Goal: Contribute content: Contribute content

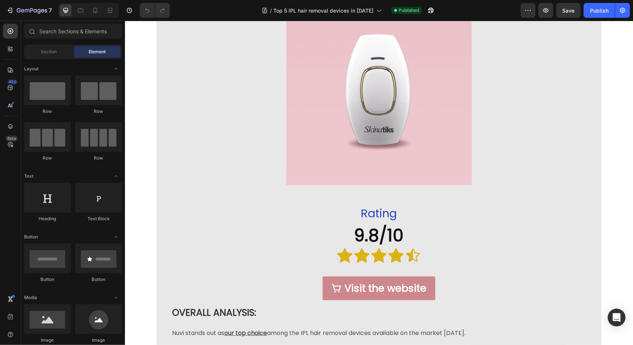
scroll to position [963, 0]
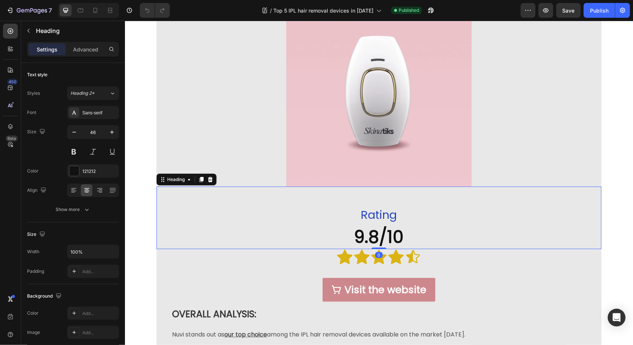
click at [393, 236] on strong "9.8/10" at bounding box center [378, 237] width 49 height 24
click at [391, 239] on strong "9.8/10" at bounding box center [378, 237] width 49 height 24
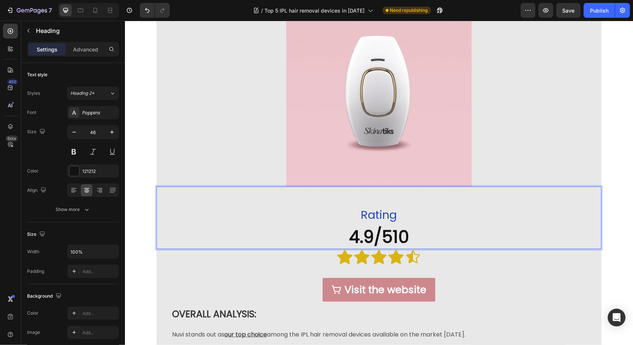
click at [404, 236] on strong "4.9/510" at bounding box center [378, 237] width 60 height 24
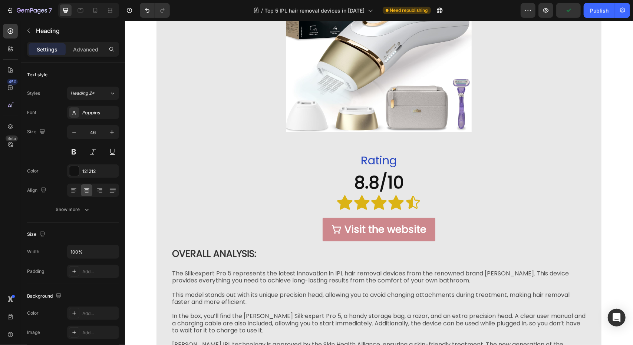
scroll to position [1717, 0]
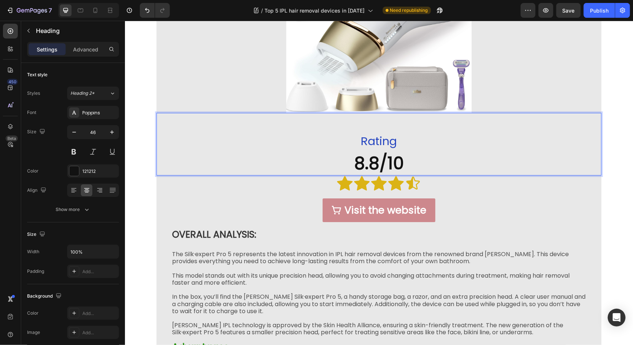
click at [381, 160] on strong "8.8/10" at bounding box center [379, 163] width 50 height 24
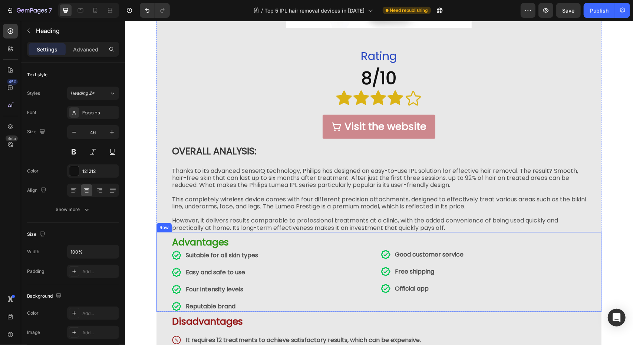
scroll to position [2451, 0]
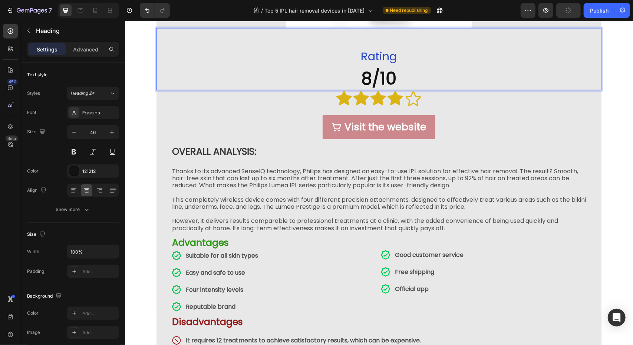
click at [371, 78] on strong "8/10" at bounding box center [378, 78] width 35 height 24
click at [391, 74] on strong "4/10" at bounding box center [378, 78] width 35 height 24
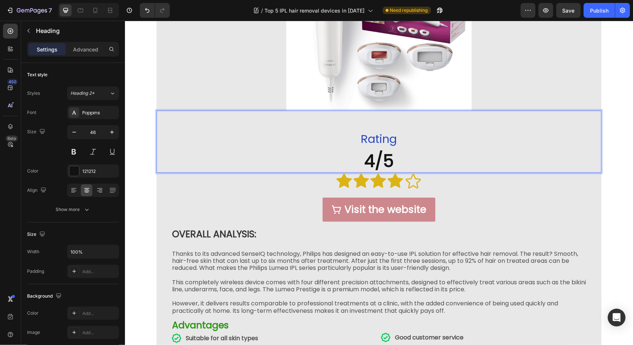
scroll to position [2367, 0]
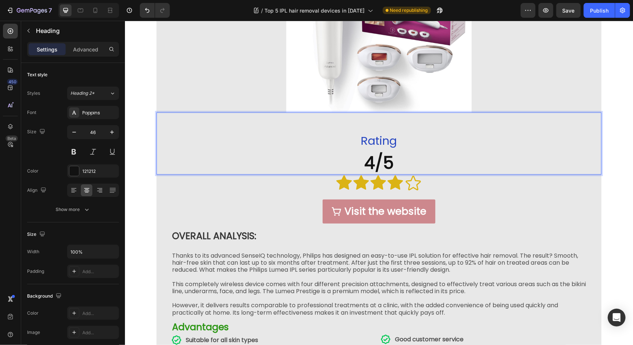
click at [372, 160] on strong "4/5" at bounding box center [379, 163] width 30 height 24
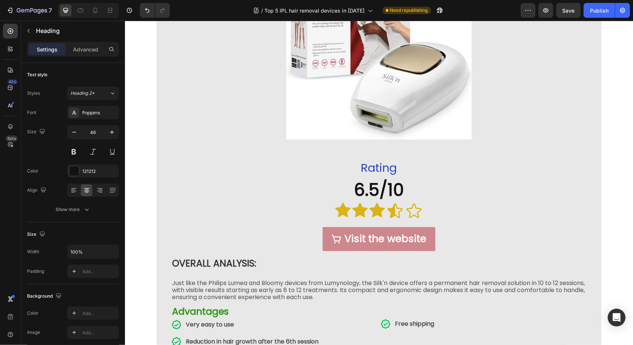
scroll to position [2983, 0]
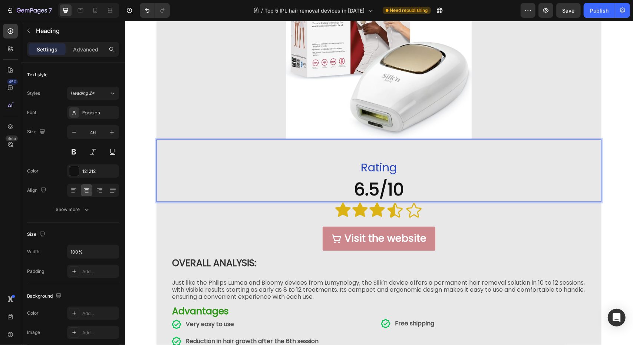
click at [374, 184] on strong "6.5/10" at bounding box center [379, 190] width 50 height 24
click at [402, 184] on strong "3.25/10" at bounding box center [378, 190] width 59 height 24
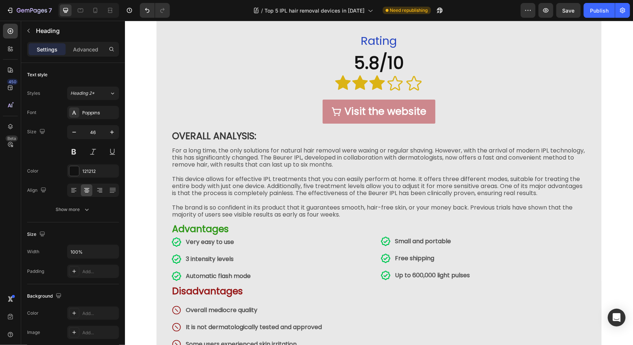
scroll to position [3710, 0]
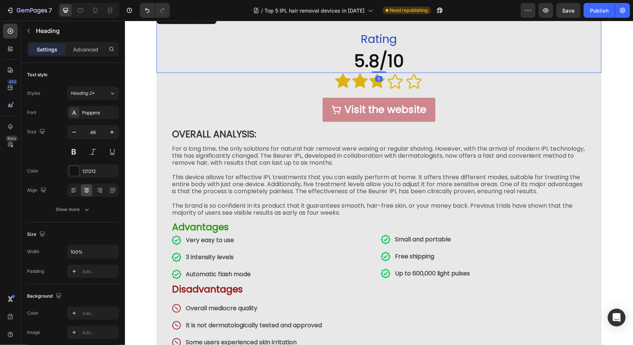
click at [374, 64] on strong "5.8/10" at bounding box center [379, 61] width 50 height 24
click at [376, 62] on strong "5.8/10" at bounding box center [379, 61] width 50 height 24
click at [397, 64] on strong "2.9/10" at bounding box center [378, 61] width 48 height 24
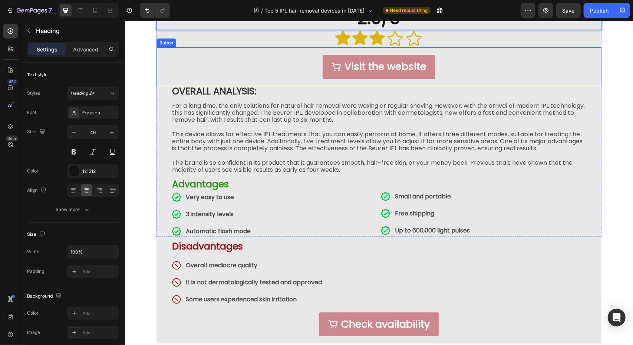
scroll to position [3788, 0]
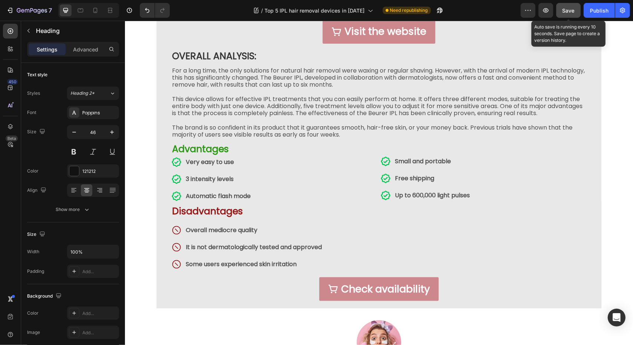
click at [563, 13] on span "Save" at bounding box center [568, 10] width 12 height 6
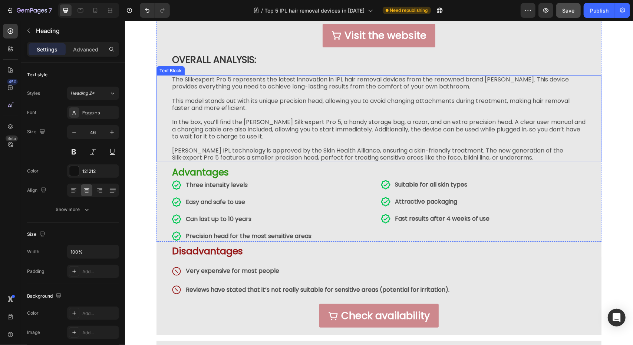
scroll to position [3077, 0]
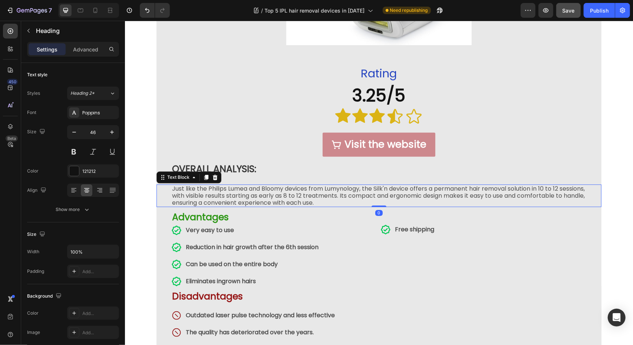
click at [267, 185] on p "Just like the Philips Lumea and Bloomy devices from Lumynology, the Silk'n devi…" at bounding box center [379, 195] width 414 height 21
click at [329, 185] on p "Just like the Philips Lumea and Nuvi devices from Lumynology, the Silk'n device…" at bounding box center [379, 195] width 414 height 21
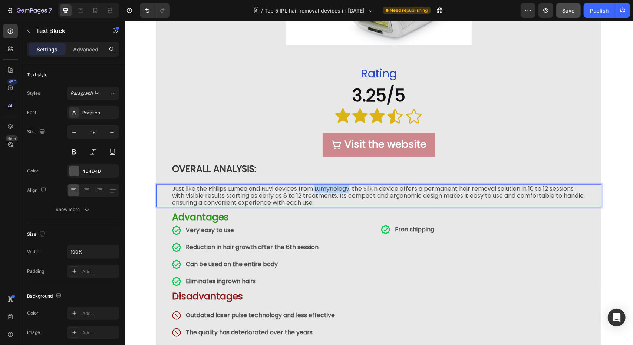
click at [329, 185] on p "Just like the Philips Lumea and Nuvi devices from Lumynology, the Silk'n device…" at bounding box center [379, 195] width 414 height 21
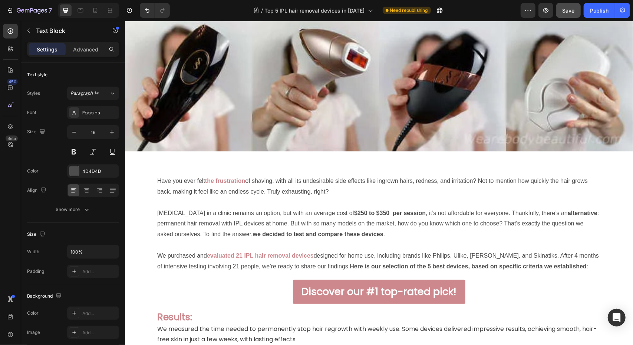
scroll to position [352, 0]
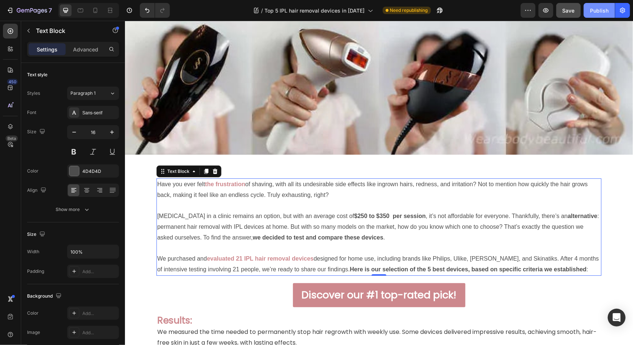
click at [593, 11] on div "Publish" at bounding box center [599, 11] width 19 height 8
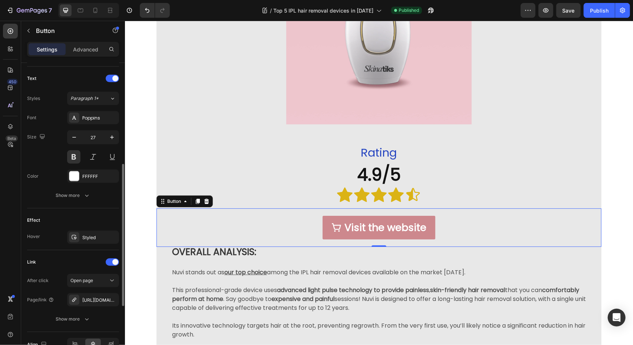
scroll to position [342, 0]
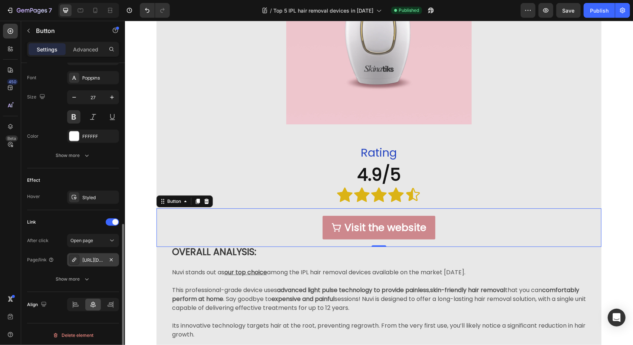
click at [97, 261] on div "[URL][DOMAIN_NAME]" at bounding box center [92, 260] width 21 height 7
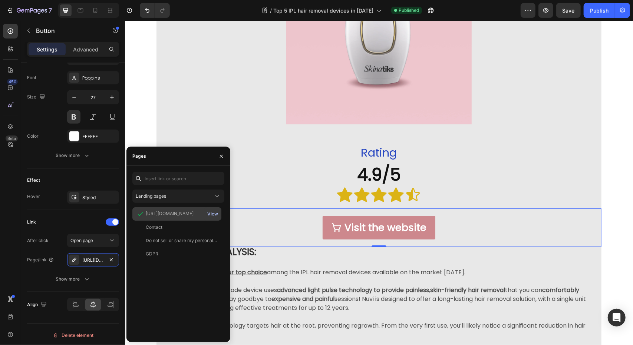
click at [214, 213] on div "View" at bounding box center [212, 214] width 11 height 7
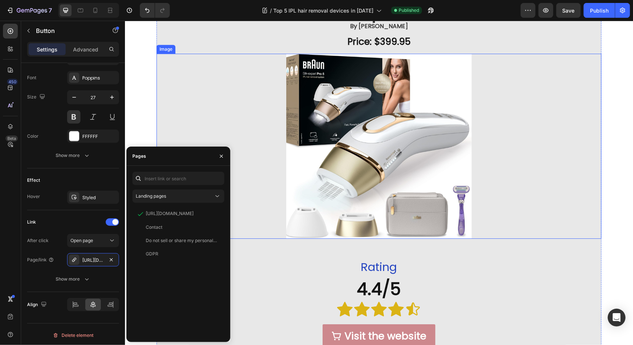
scroll to position [1591, 0]
click at [223, 159] on icon "button" at bounding box center [221, 156] width 6 height 6
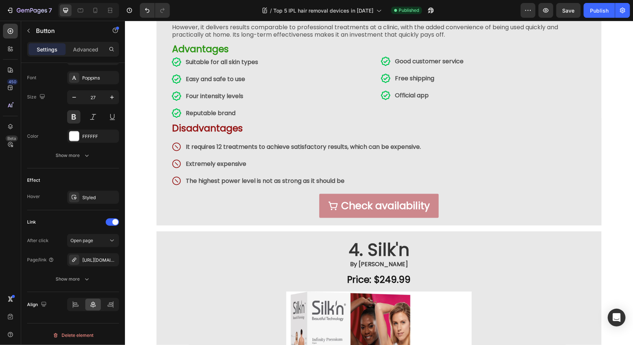
scroll to position [2652, 0]
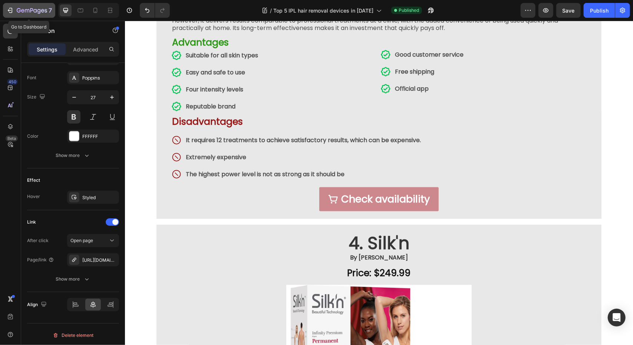
click at [9, 11] on icon "button" at bounding box center [9, 10] width 7 height 7
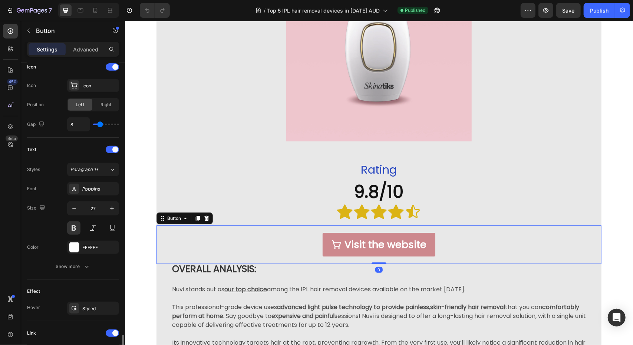
scroll to position [342, 0]
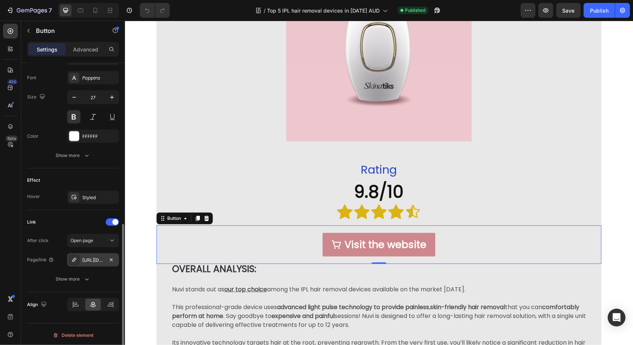
click at [97, 258] on div "https://www.skinatiks.com/en/nuvi?utm_source=lolaaufb" at bounding box center [92, 260] width 21 height 7
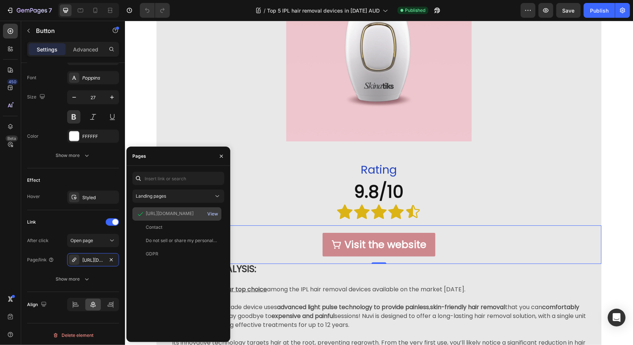
click at [214, 217] on div "View" at bounding box center [212, 214] width 11 height 7
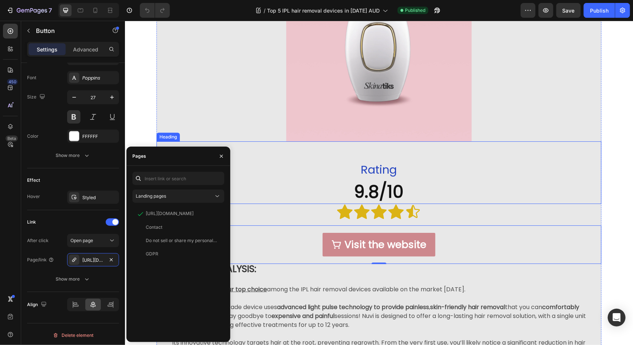
scroll to position [0, 0]
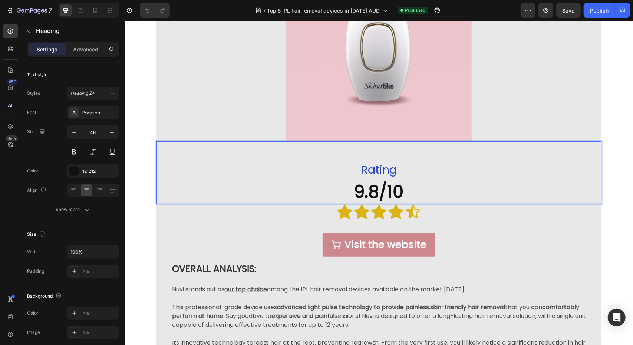
click at [375, 191] on strong "9.8/10" at bounding box center [378, 192] width 49 height 24
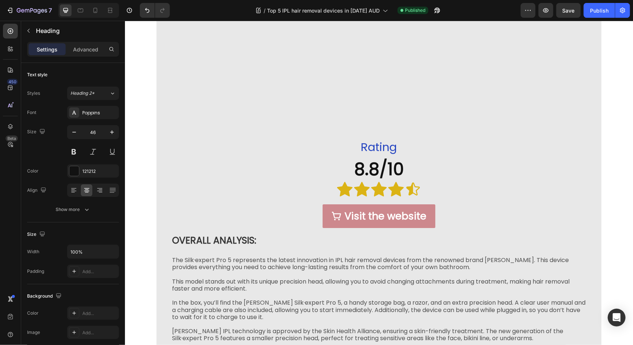
scroll to position [1713, 0]
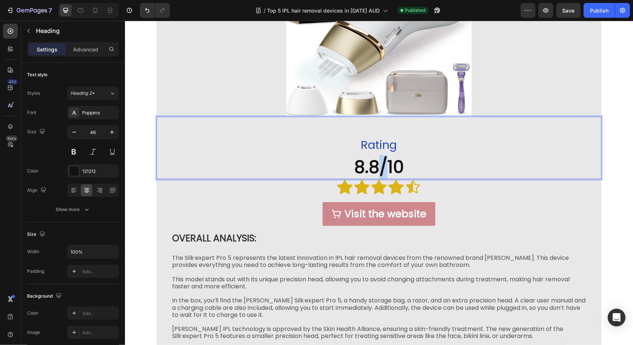
click at [374, 166] on strong "8.8/10" at bounding box center [379, 167] width 50 height 24
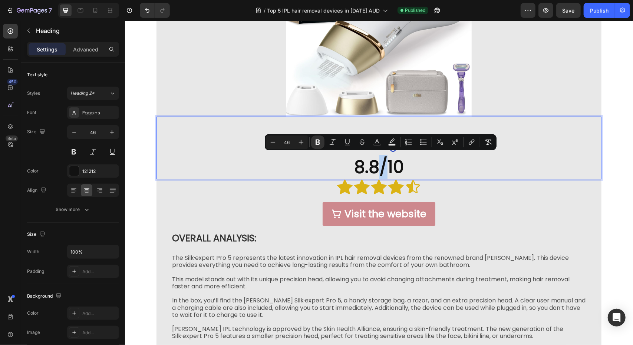
click at [374, 166] on strong "8.8/10" at bounding box center [379, 167] width 50 height 24
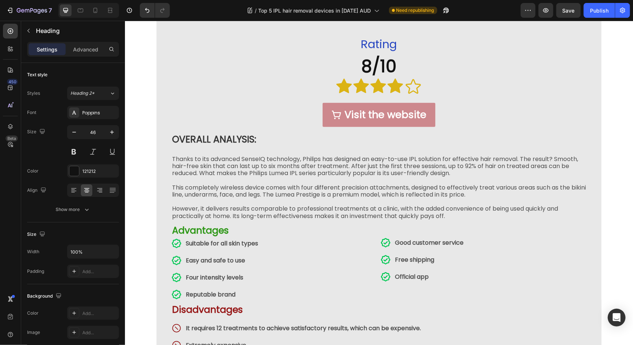
scroll to position [2464, 0]
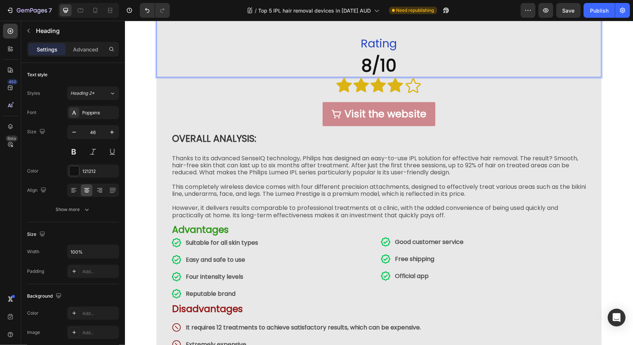
click at [367, 64] on strong "8/10" at bounding box center [378, 65] width 35 height 24
click at [392, 64] on strong "4/10" at bounding box center [378, 65] width 35 height 24
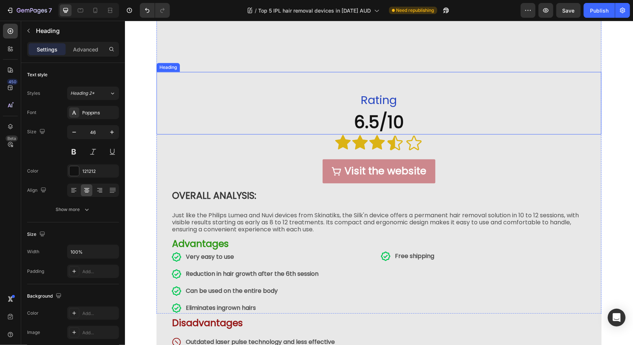
scroll to position [3051, 0]
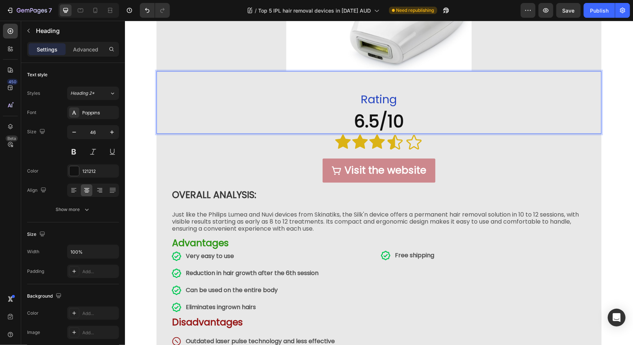
click at [376, 119] on strong "6.5/10" at bounding box center [379, 121] width 50 height 24
click at [402, 117] on strong "3.25/10" at bounding box center [378, 121] width 59 height 24
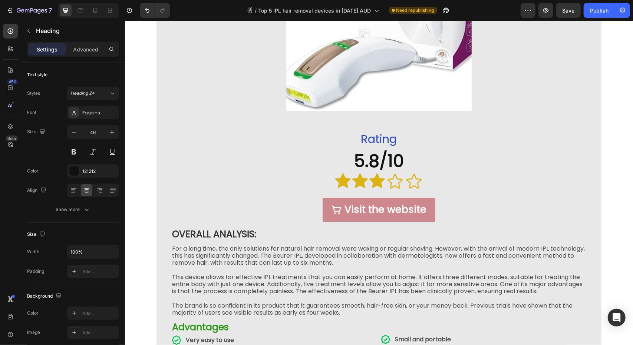
scroll to position [3659, 0]
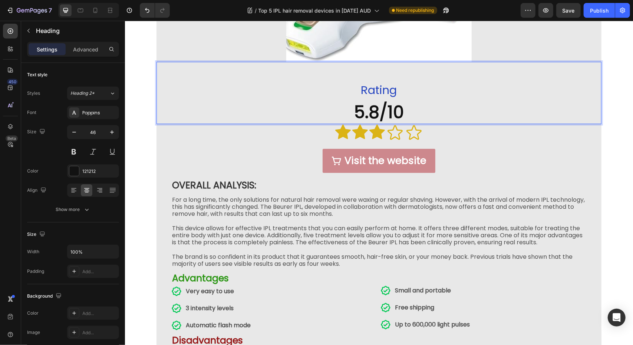
click at [374, 115] on strong "5.8/10" at bounding box center [379, 112] width 50 height 24
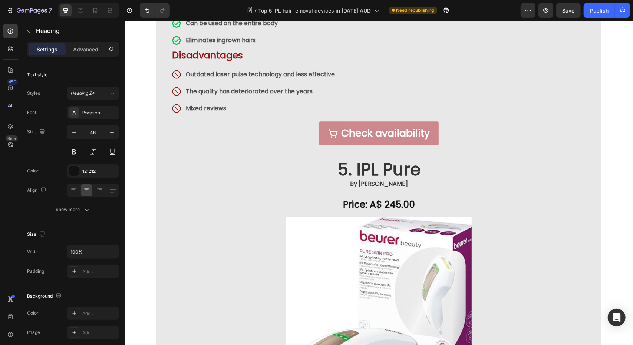
scroll to position [3307, 0]
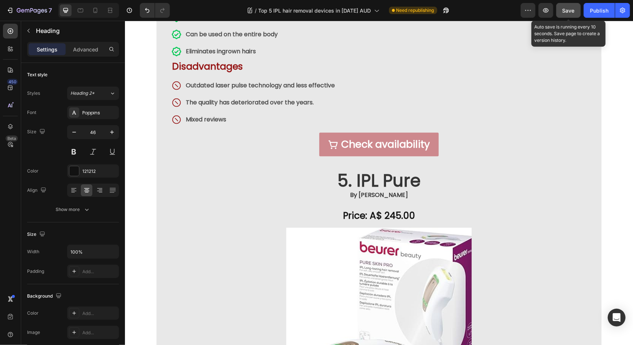
click at [565, 11] on span "Save" at bounding box center [568, 10] width 12 height 6
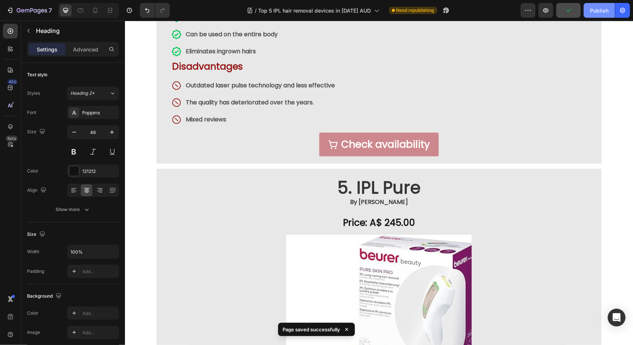
click at [595, 12] on div "Publish" at bounding box center [599, 11] width 19 height 8
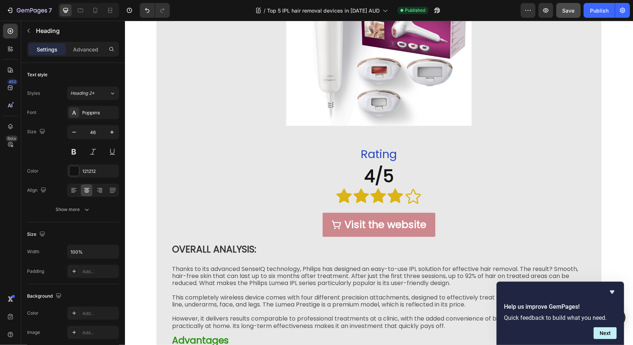
scroll to position [2354, 0]
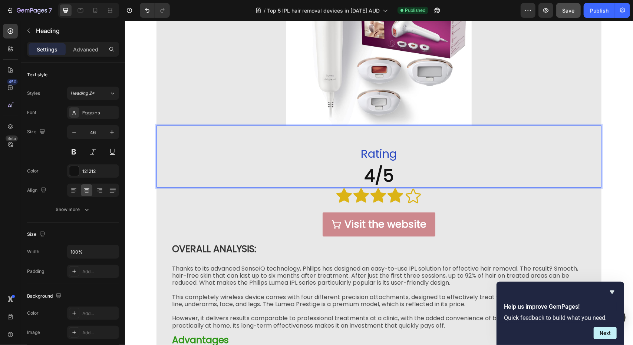
click at [371, 173] on strong "4/5" at bounding box center [379, 176] width 30 height 24
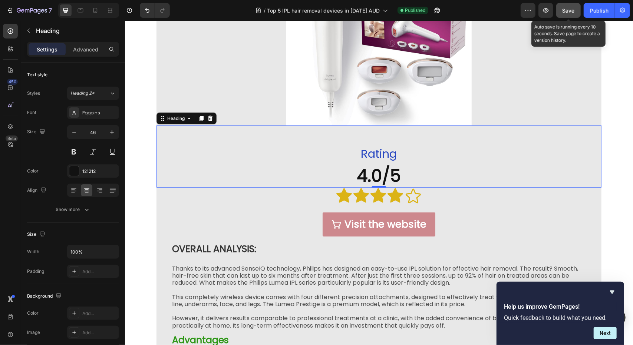
click at [576, 10] on button "Save" at bounding box center [568, 10] width 24 height 15
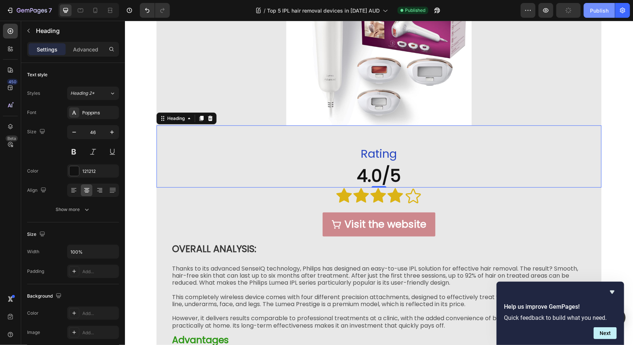
click at [591, 12] on div "Publish" at bounding box center [599, 11] width 19 height 8
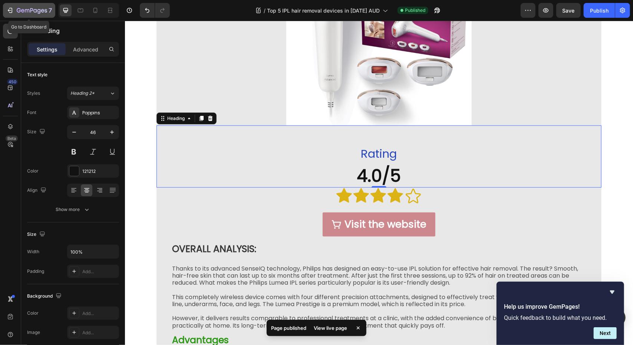
click at [30, 9] on icon "button" at bounding box center [32, 11] width 30 height 6
